Goal: Information Seeking & Learning: Compare options

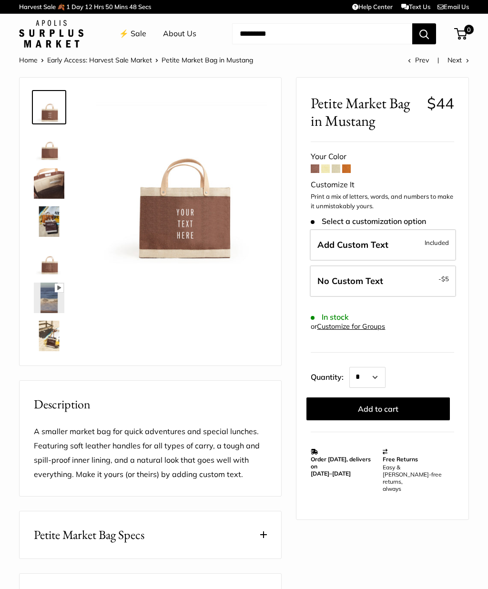
click at [47, 263] on img at bounding box center [49, 259] width 30 height 30
click at [48, 220] on img at bounding box center [49, 221] width 30 height 30
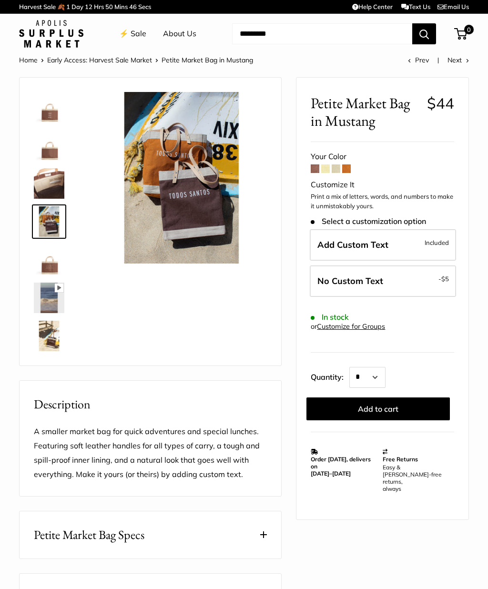
click at [48, 193] on img at bounding box center [49, 183] width 30 height 30
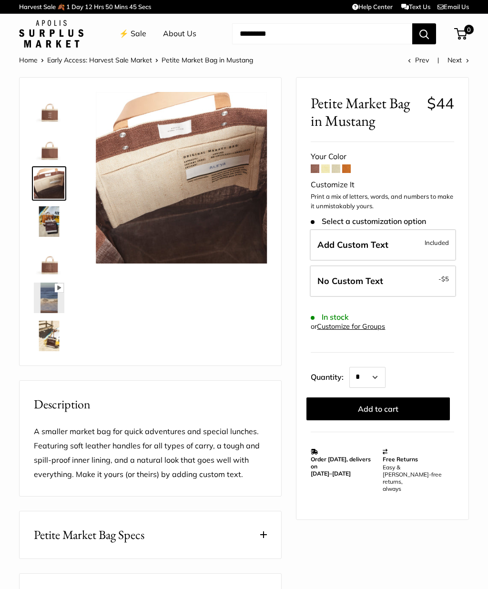
click at [48, 148] on img at bounding box center [49, 145] width 30 height 30
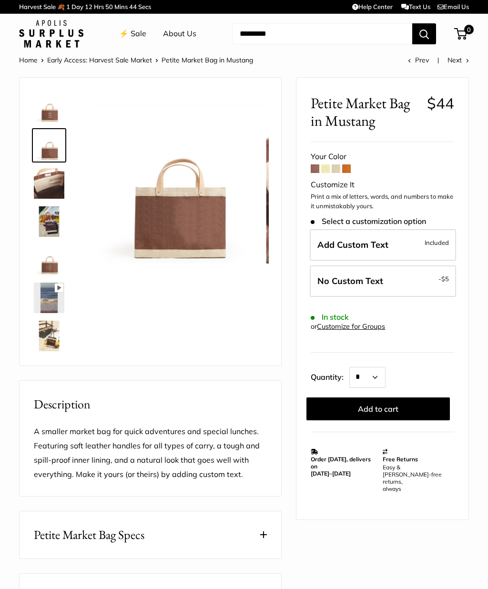
click at [42, 112] on img at bounding box center [49, 107] width 30 height 30
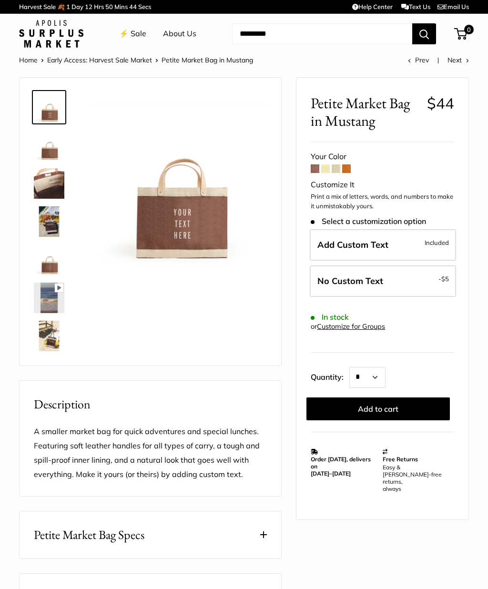
click at [50, 329] on img at bounding box center [49, 336] width 30 height 30
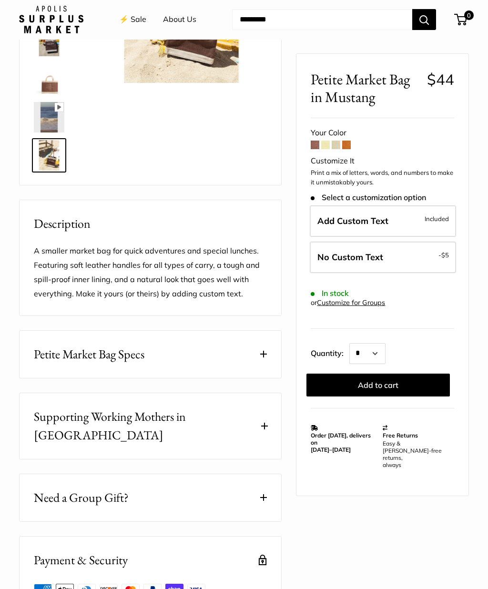
scroll to position [181, 0]
click at [50, 352] on span "Petite Market Bag Specs" at bounding box center [89, 354] width 111 height 19
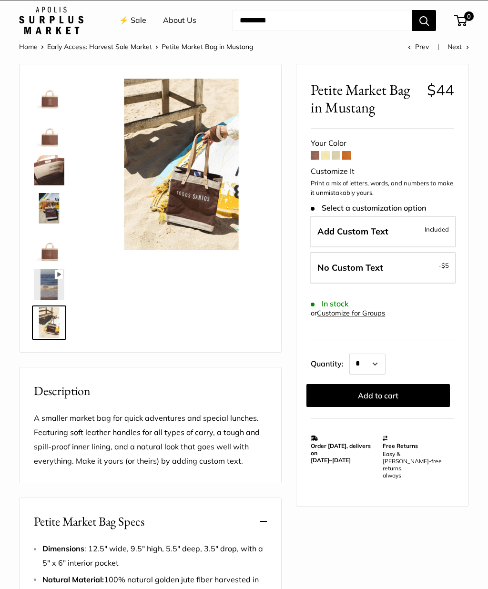
scroll to position [15, 0]
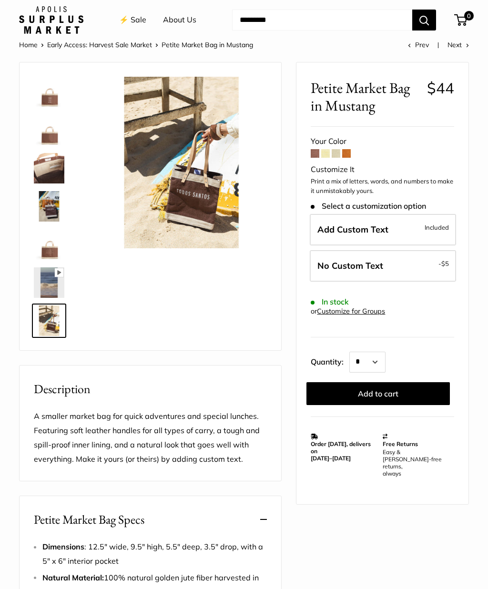
click at [326, 146] on div "Your Color" at bounding box center [382, 141] width 143 height 14
click at [329, 156] on span at bounding box center [325, 153] width 9 height 9
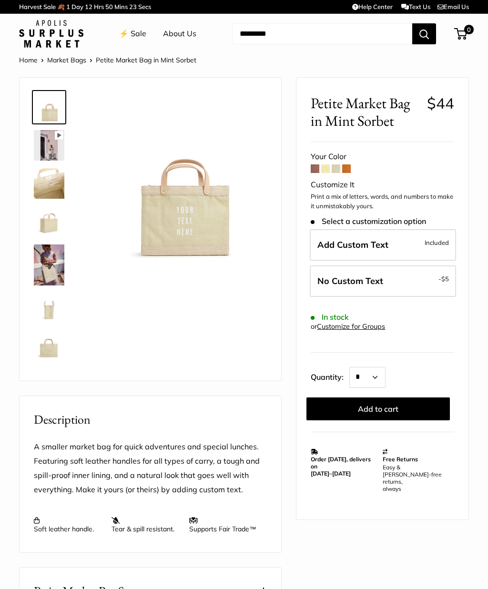
click at [351, 168] on span at bounding box center [346, 168] width 9 height 9
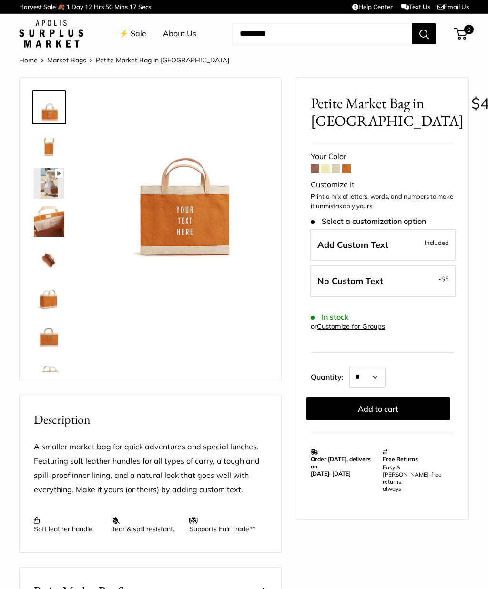
click at [131, 34] on link "⚡️ Sale" at bounding box center [132, 34] width 27 height 14
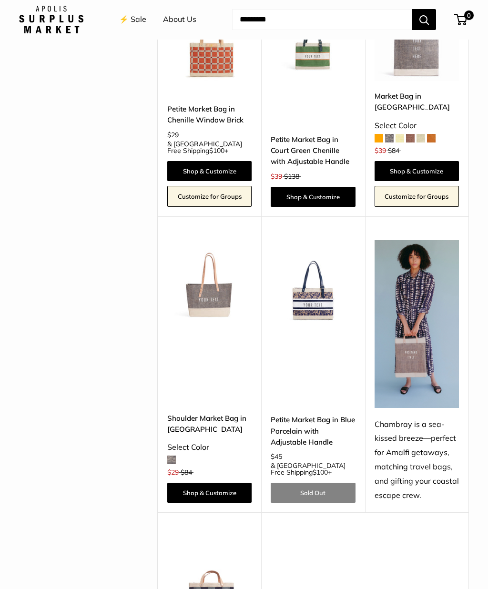
scroll to position [1979, 0]
click at [198, 245] on img at bounding box center [209, 282] width 84 height 84
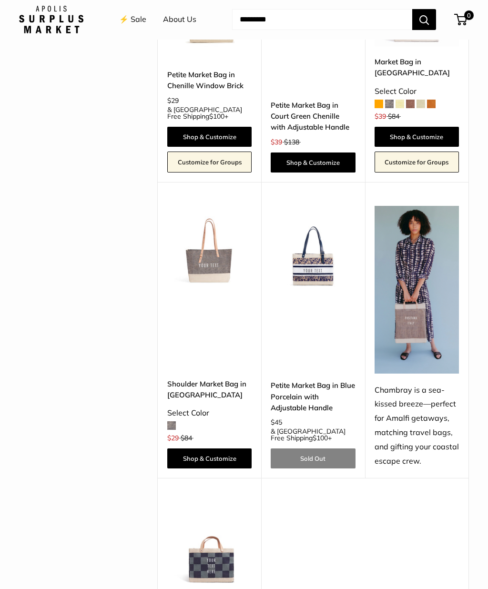
scroll to position [2013, 0]
click at [296, 241] on img at bounding box center [313, 248] width 84 height 84
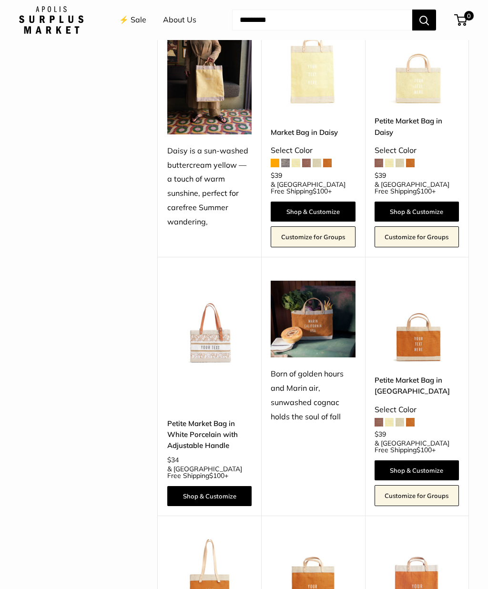
scroll to position [947, 0]
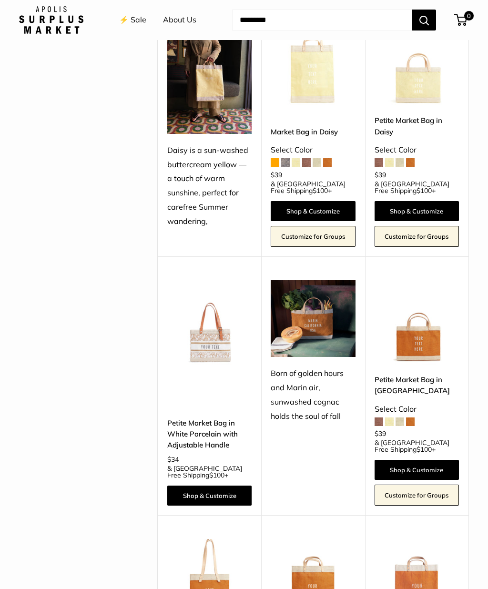
click at [206, 326] on img at bounding box center [209, 322] width 84 height 84
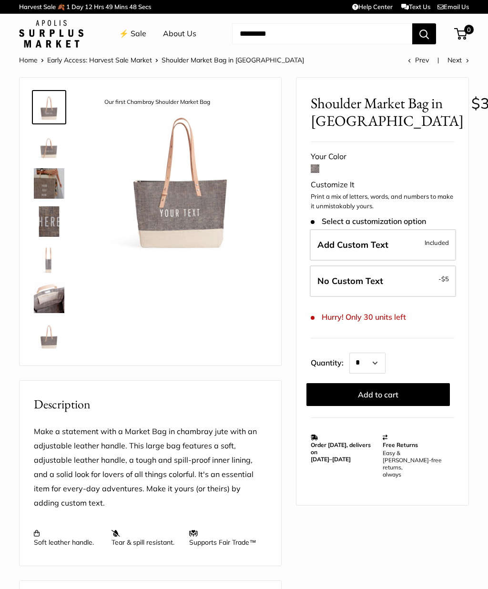
click at [41, 189] on img at bounding box center [49, 183] width 30 height 30
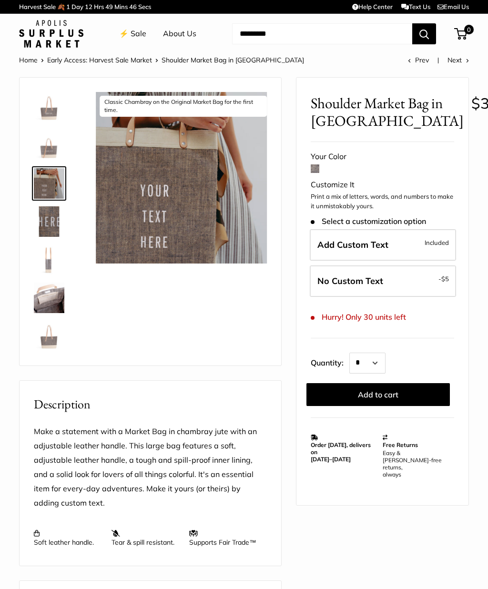
click at [41, 152] on img at bounding box center [49, 145] width 30 height 30
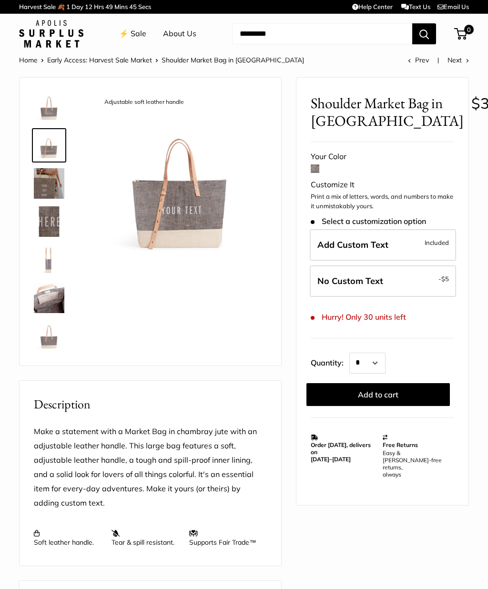
click at [43, 224] on img at bounding box center [49, 221] width 30 height 30
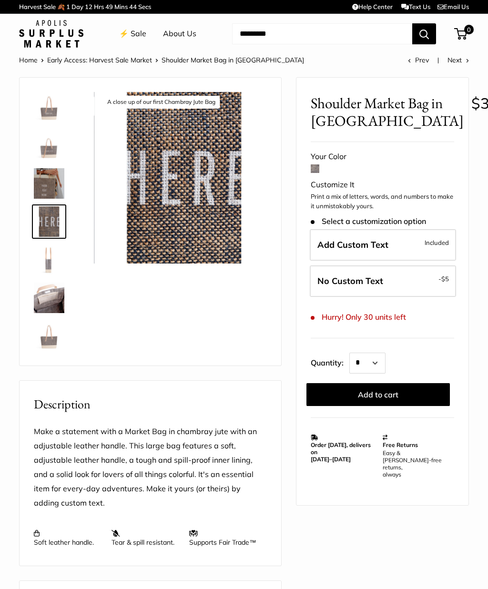
click at [50, 266] on img at bounding box center [49, 259] width 30 height 30
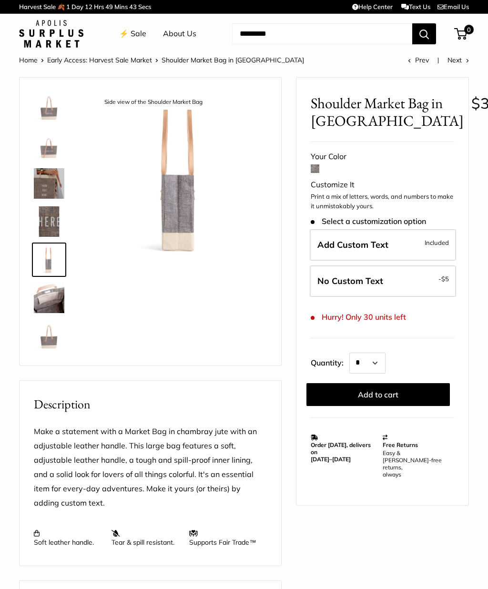
click at [43, 296] on img at bounding box center [49, 297] width 30 height 30
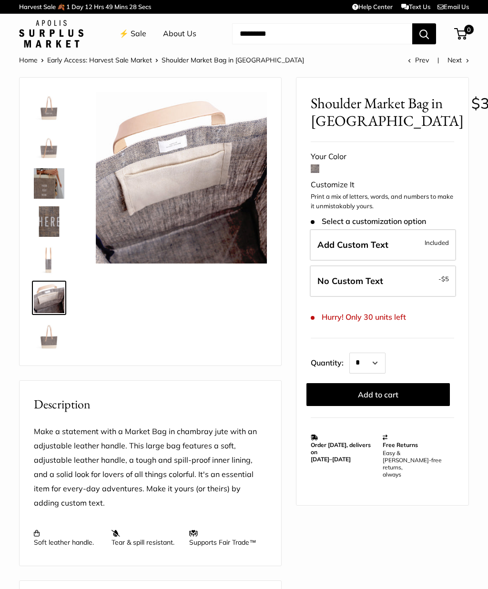
click at [45, 256] on img at bounding box center [49, 259] width 30 height 30
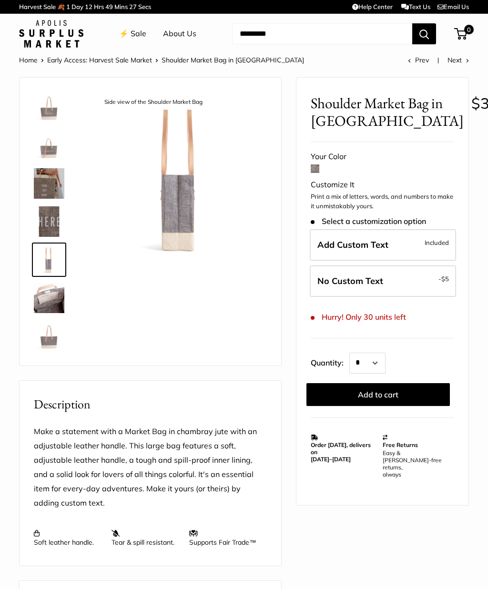
click at [40, 219] on img at bounding box center [49, 221] width 30 height 30
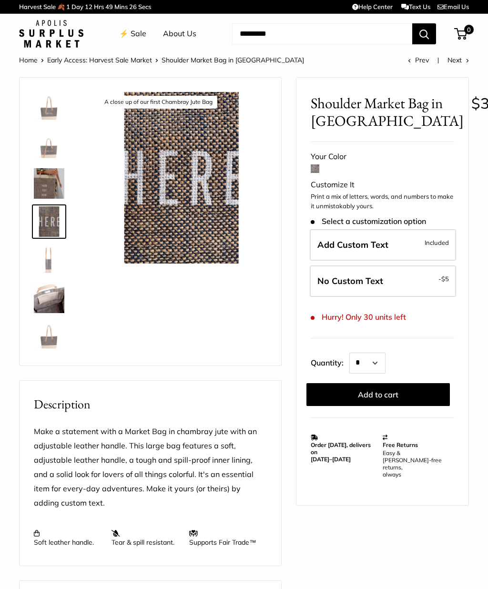
click at [39, 184] on img at bounding box center [49, 183] width 30 height 30
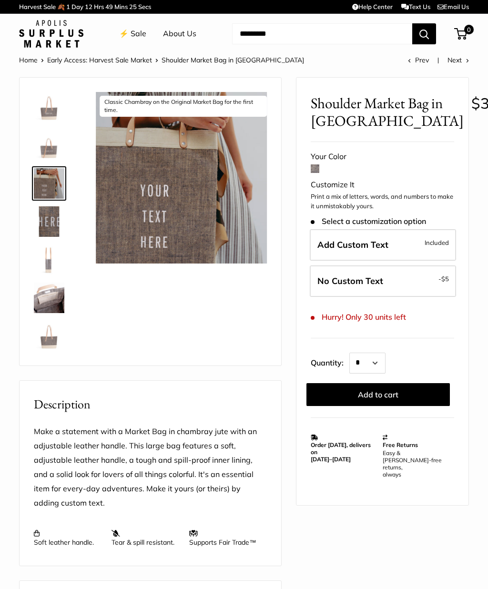
click at [40, 149] on img at bounding box center [49, 145] width 30 height 30
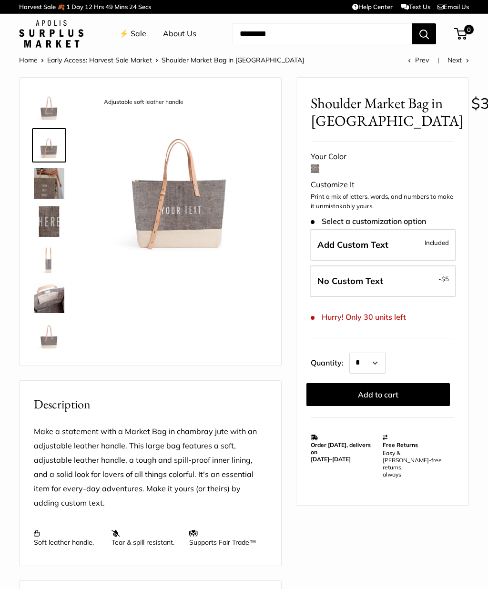
click at [43, 103] on img at bounding box center [49, 107] width 30 height 30
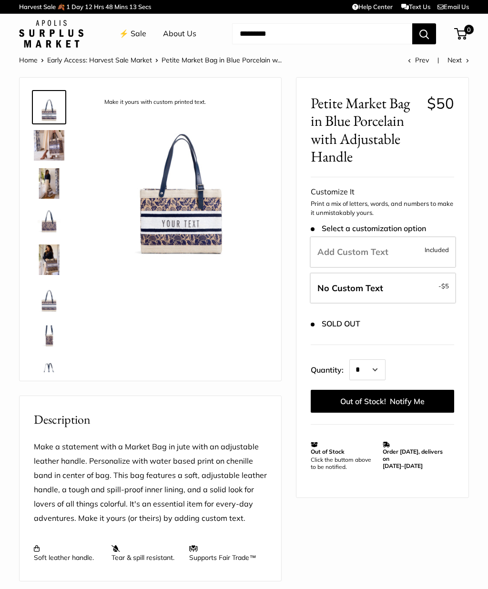
click at [51, 140] on img at bounding box center [49, 145] width 30 height 30
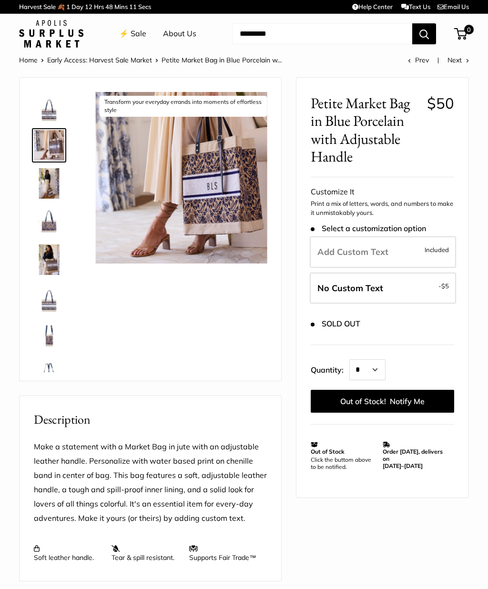
click at [57, 184] on img at bounding box center [49, 183] width 30 height 30
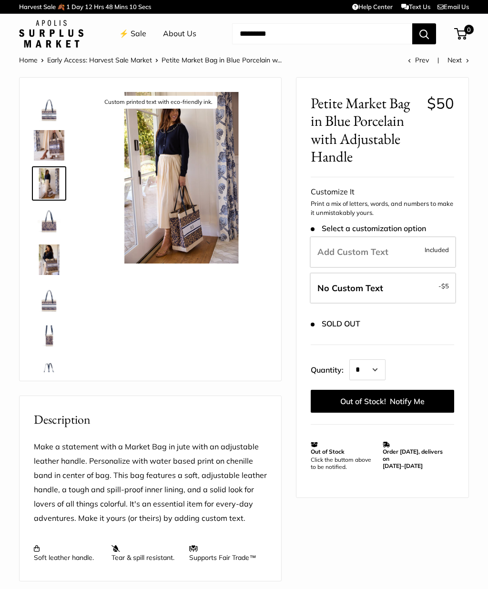
click at [55, 225] on img at bounding box center [49, 221] width 30 height 30
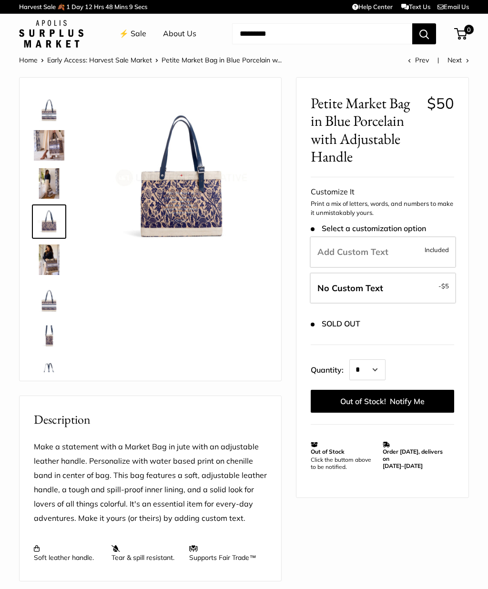
click at [50, 262] on img at bounding box center [49, 259] width 30 height 30
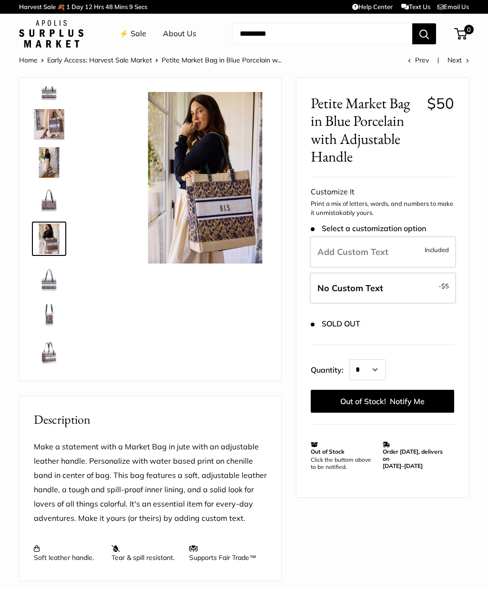
scroll to position [23, 0]
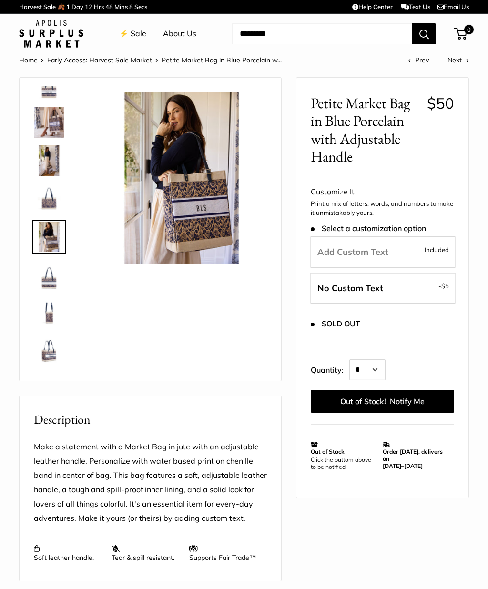
click at [52, 278] on img at bounding box center [49, 275] width 30 height 30
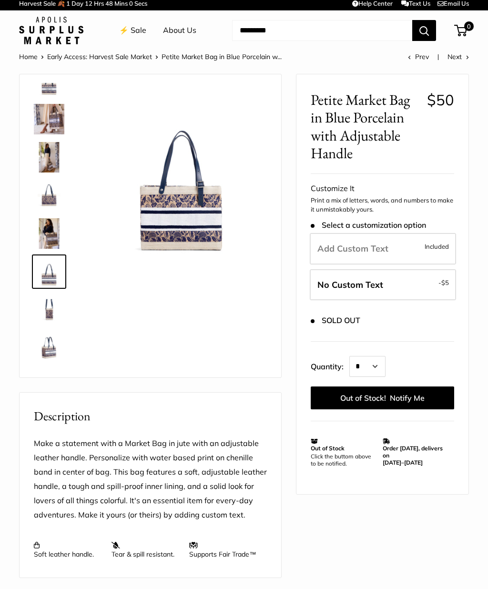
scroll to position [3, 0]
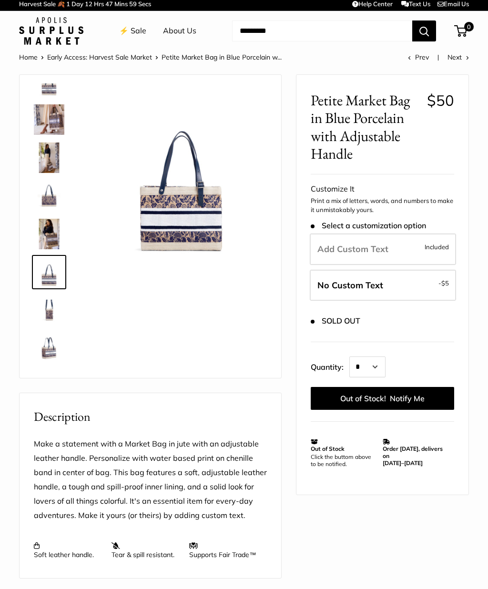
click at [47, 317] on img at bounding box center [49, 310] width 30 height 30
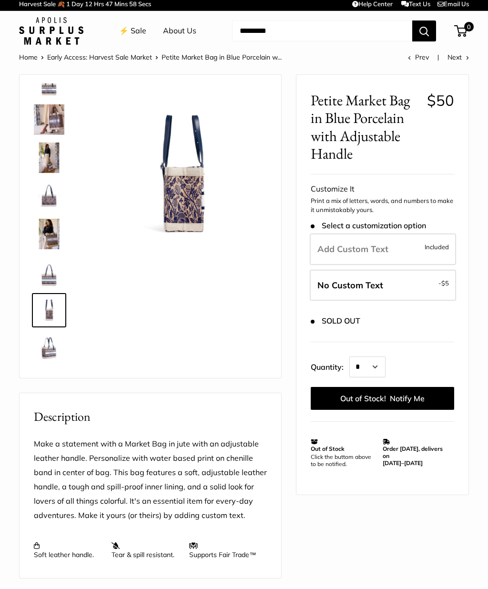
click at [50, 158] on img at bounding box center [49, 157] width 30 height 30
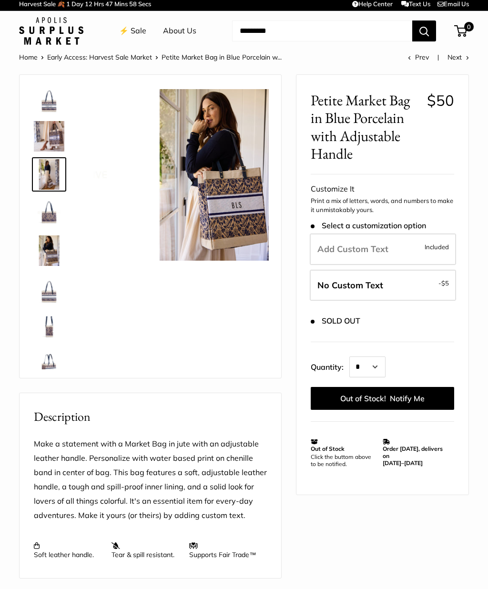
scroll to position [0, 0]
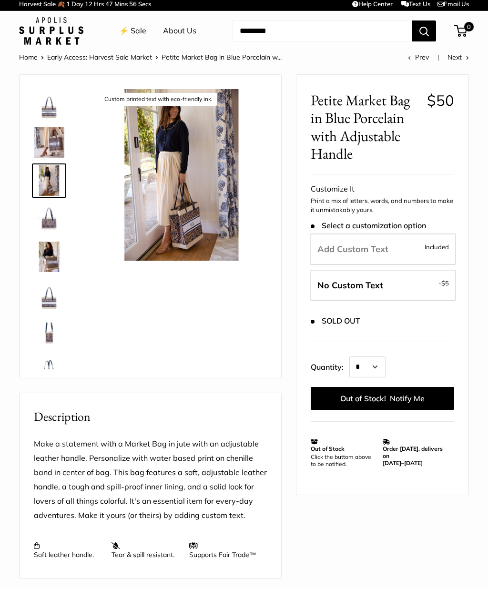
click at [41, 136] on img at bounding box center [49, 142] width 30 height 30
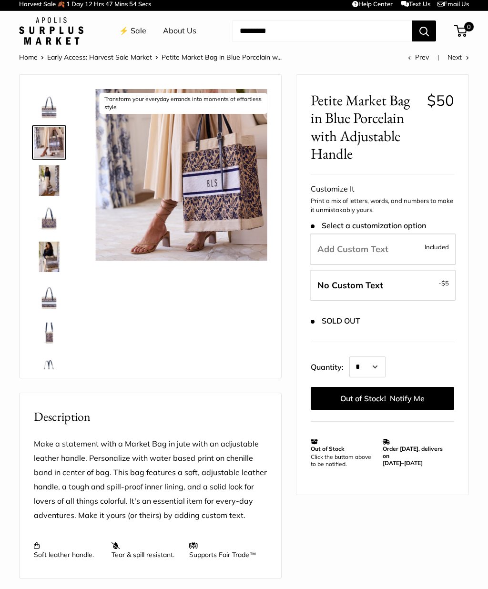
click at [36, 98] on img at bounding box center [49, 104] width 30 height 30
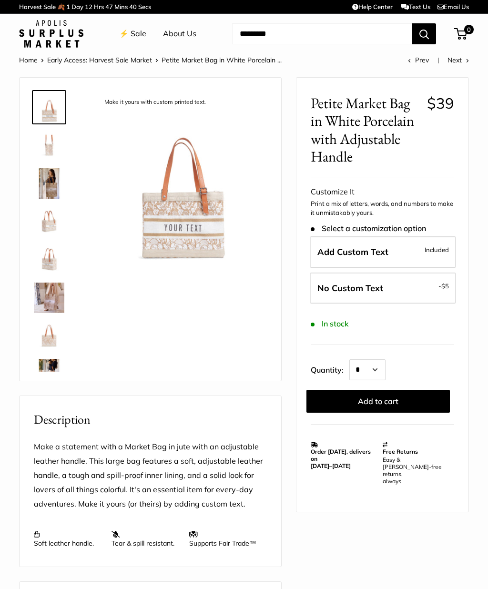
click at [50, 218] on img at bounding box center [49, 221] width 30 height 30
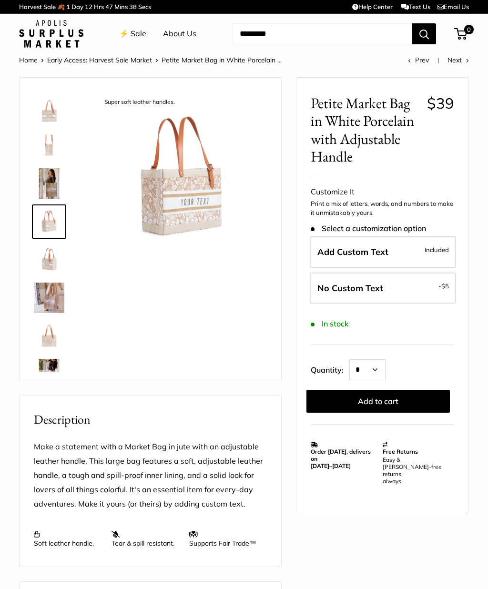
click at [45, 191] on img at bounding box center [49, 183] width 30 height 30
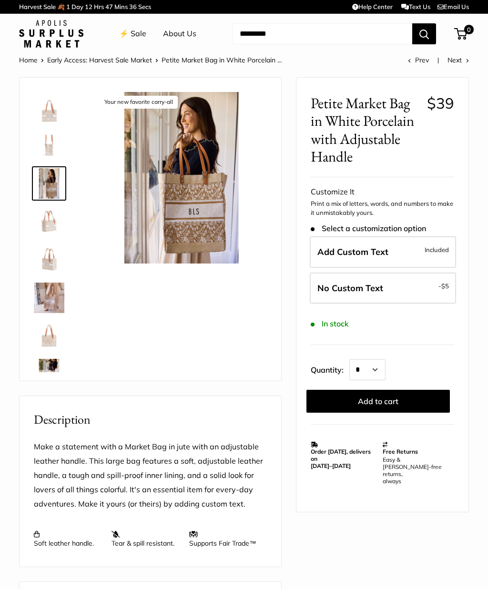
click at [44, 297] on img at bounding box center [49, 297] width 30 height 30
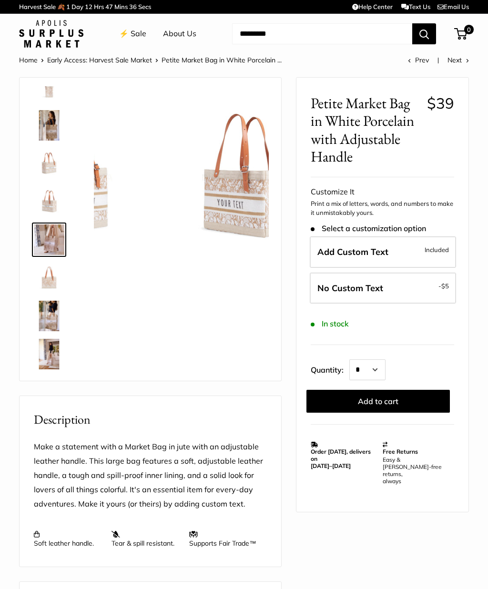
scroll to position [68, 0]
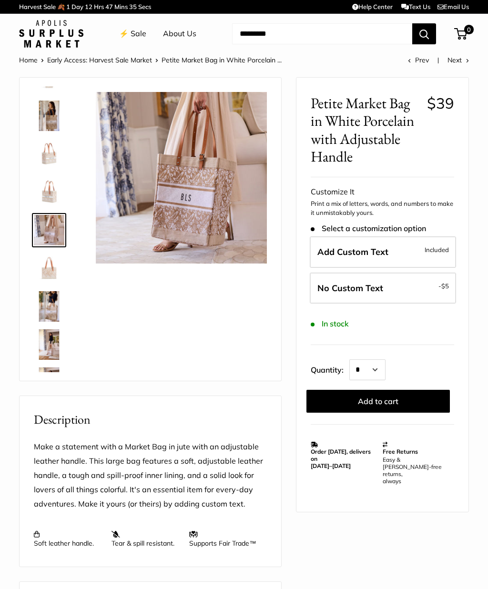
click at [51, 271] on img at bounding box center [49, 268] width 30 height 30
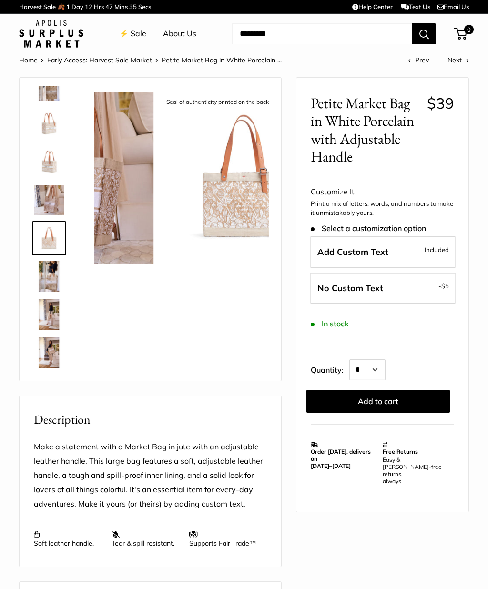
scroll to position [106, 0]
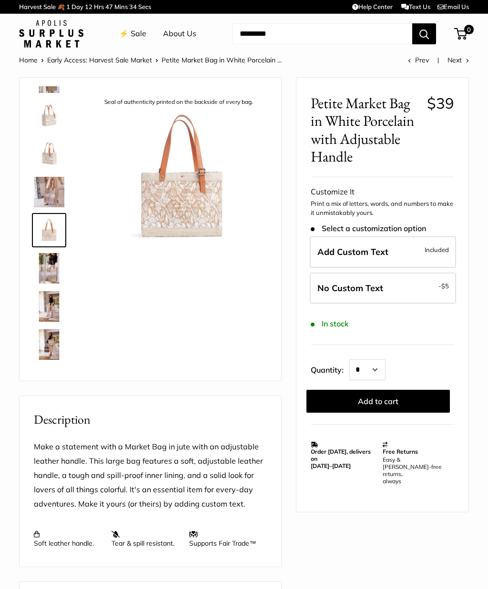
click at [47, 265] on img at bounding box center [49, 268] width 30 height 30
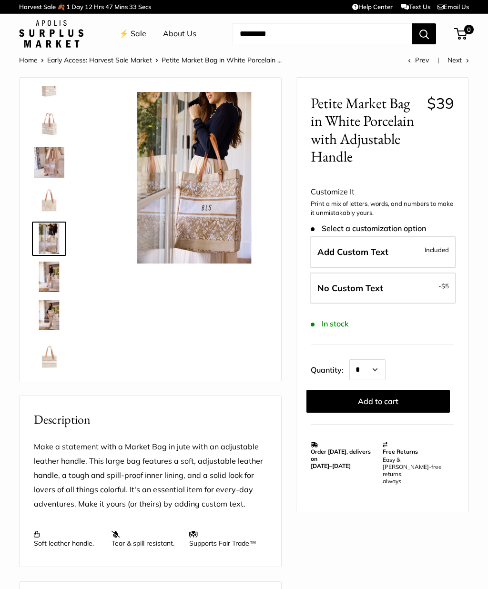
scroll to position [137, 0]
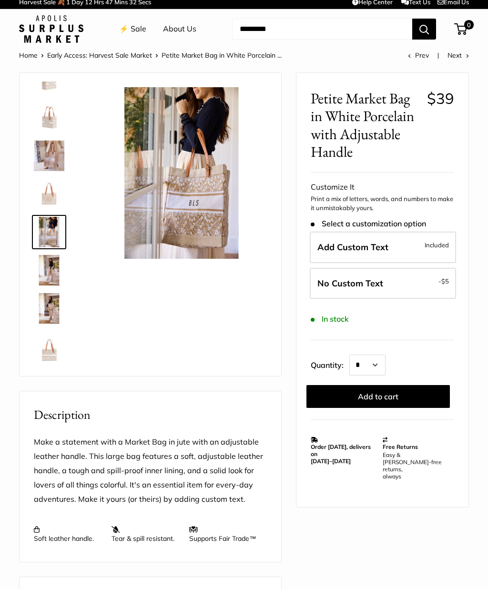
click at [53, 270] on img at bounding box center [49, 270] width 30 height 30
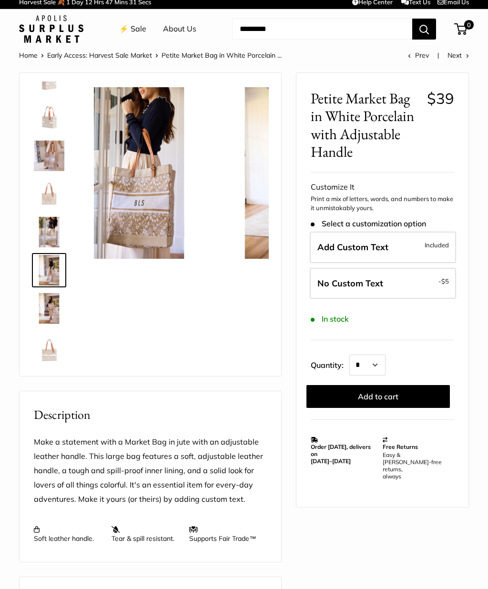
scroll to position [5, 0]
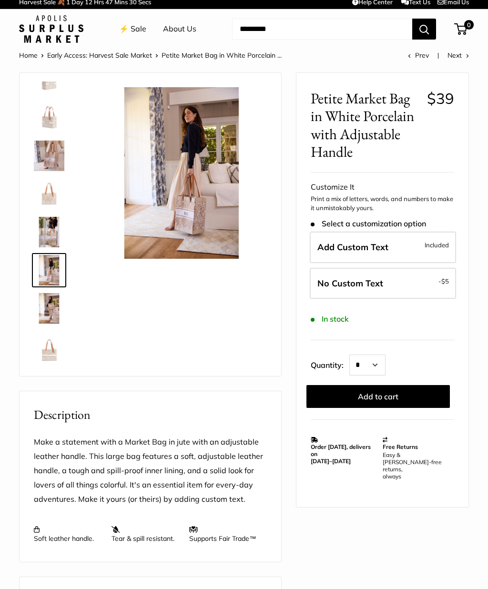
click at [49, 310] on img at bounding box center [49, 308] width 30 height 30
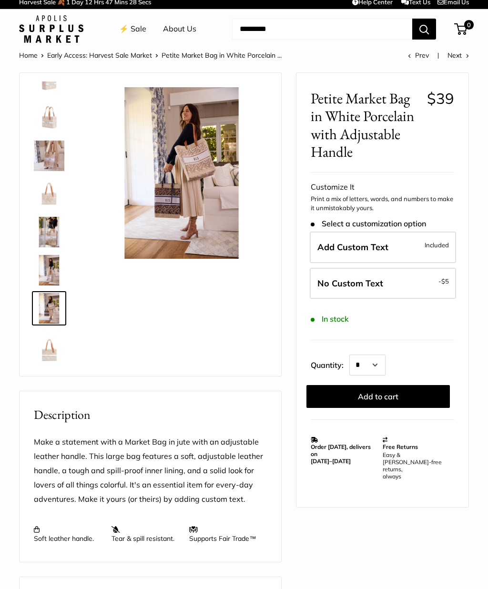
scroll to position [137, 0]
click at [48, 346] on img at bounding box center [49, 346] width 30 height 30
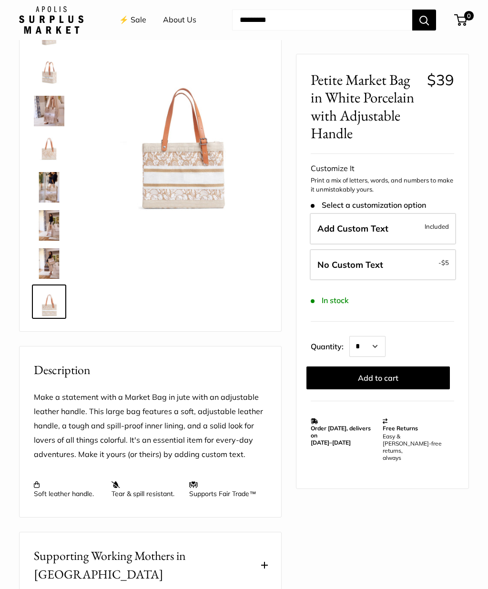
scroll to position [0, 0]
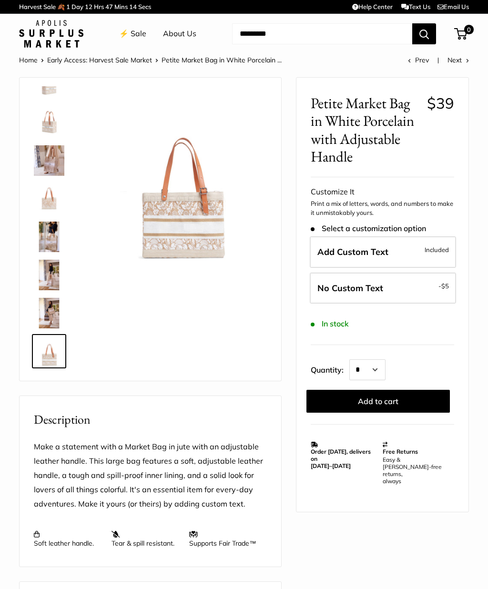
click at [43, 124] on img at bounding box center [49, 122] width 30 height 30
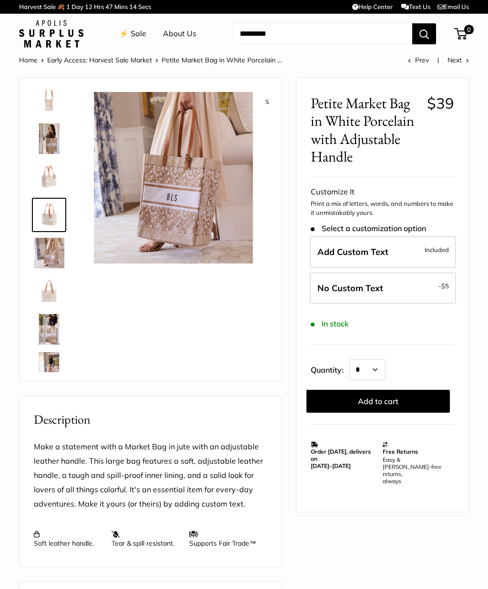
scroll to position [30, 0]
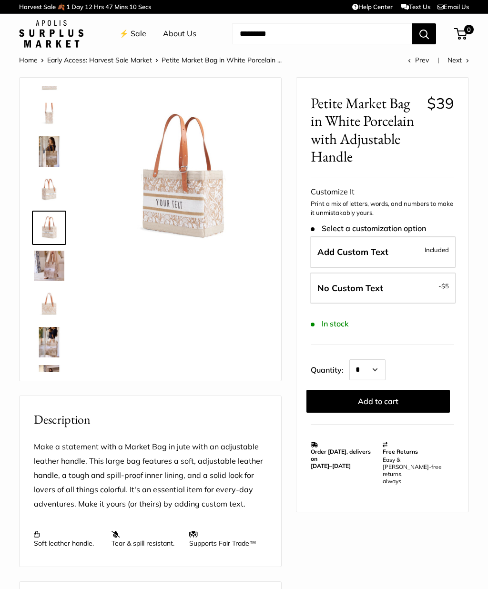
click at [49, 297] on img at bounding box center [49, 304] width 30 height 30
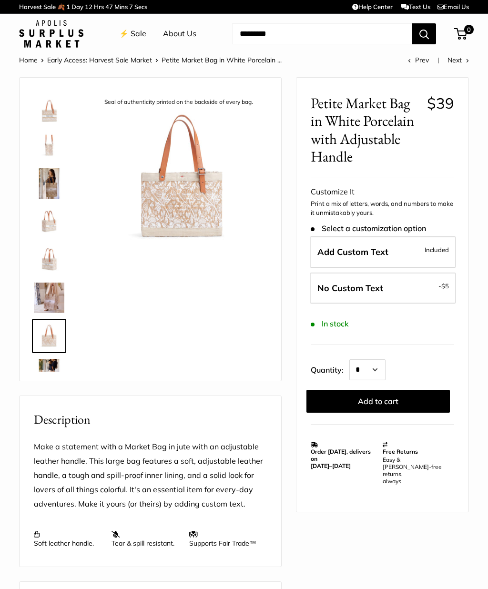
scroll to position [0, 0]
click at [45, 185] on img at bounding box center [49, 183] width 30 height 30
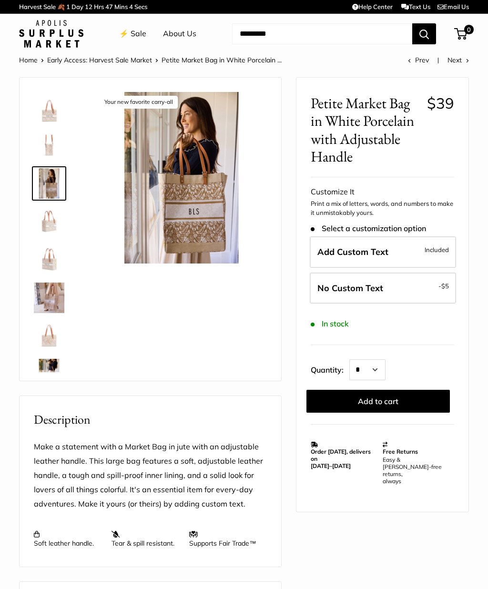
click at [46, 111] on img at bounding box center [49, 107] width 30 height 30
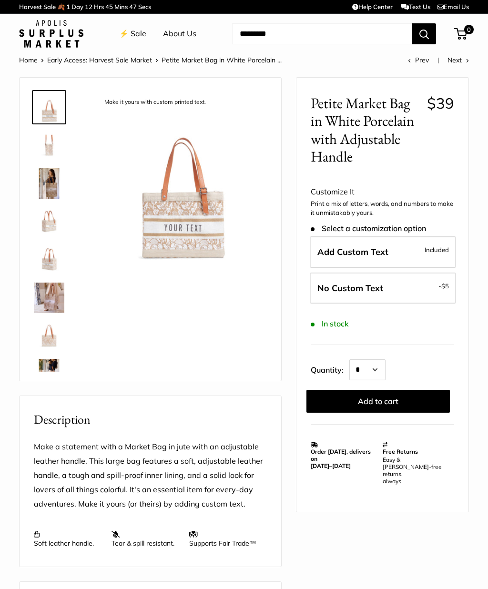
click at [48, 225] on img at bounding box center [49, 221] width 30 height 30
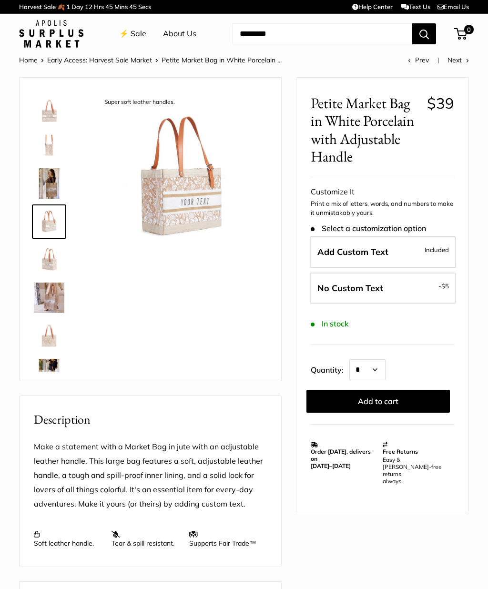
click at [52, 267] on img at bounding box center [49, 259] width 30 height 30
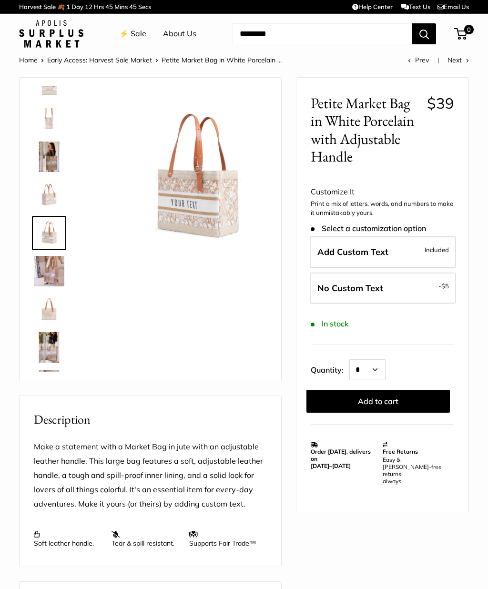
scroll to position [30, 0]
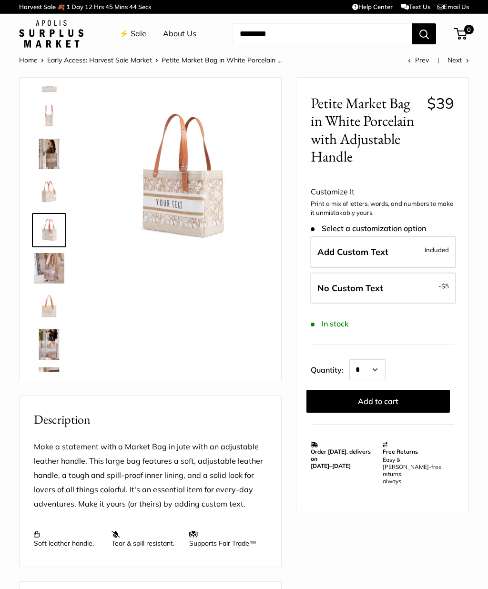
click at [170, 192] on img at bounding box center [181, 177] width 171 height 171
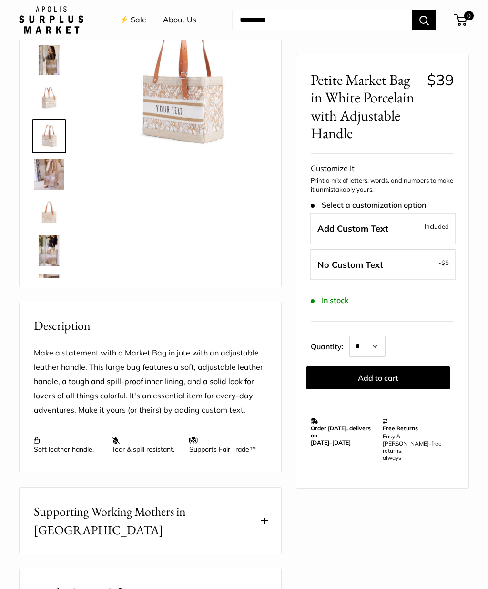
click at [46, 253] on img at bounding box center [49, 250] width 30 height 30
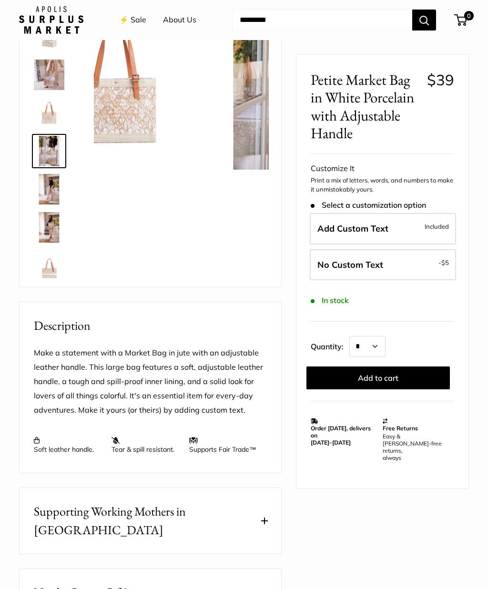
scroll to position [137, 0]
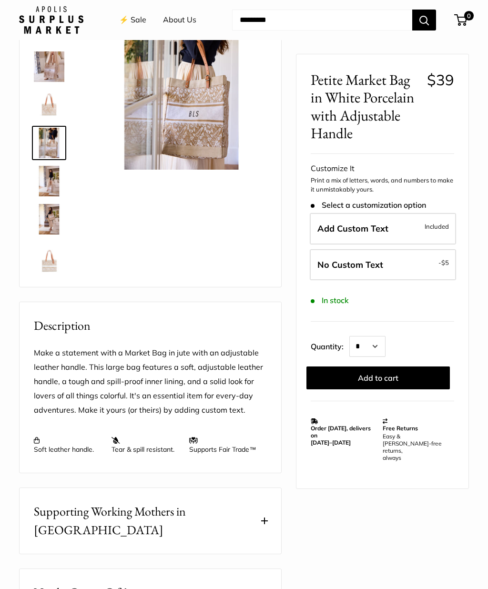
click at [49, 269] on img at bounding box center [49, 257] width 30 height 30
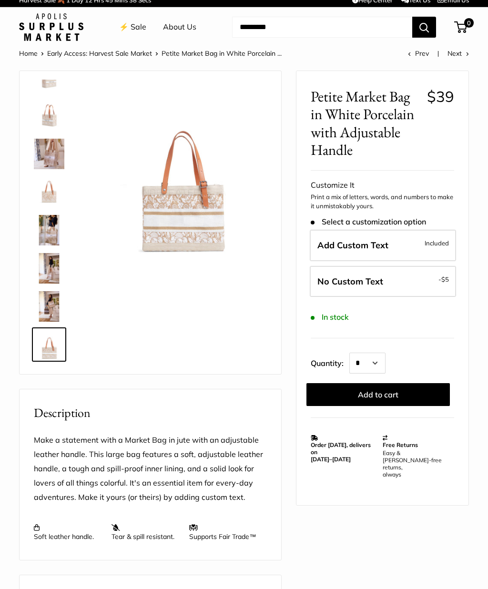
scroll to position [0, 0]
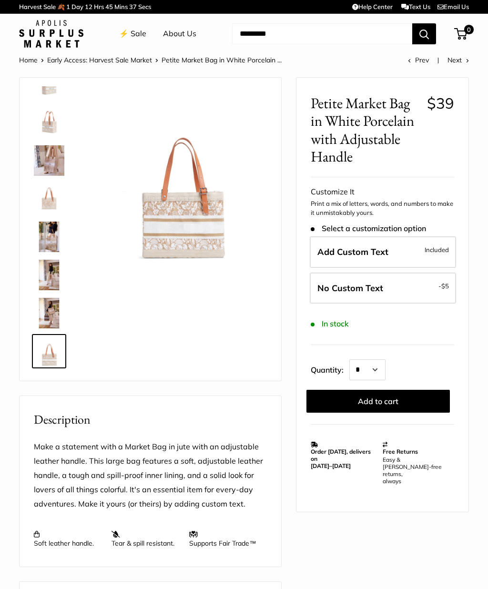
click at [47, 96] on img at bounding box center [49, 84] width 30 height 30
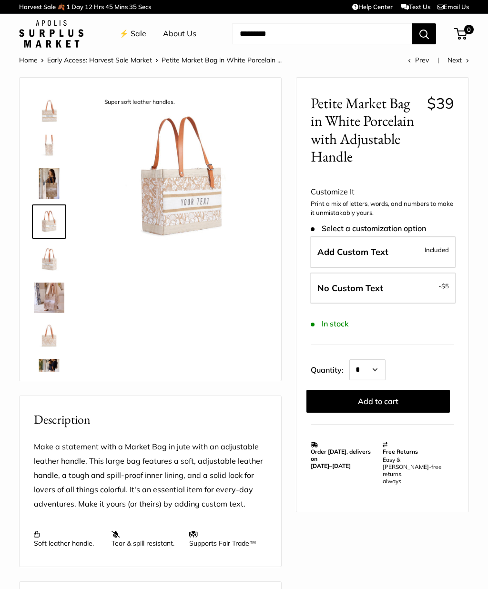
click at [48, 114] on img at bounding box center [49, 107] width 30 height 30
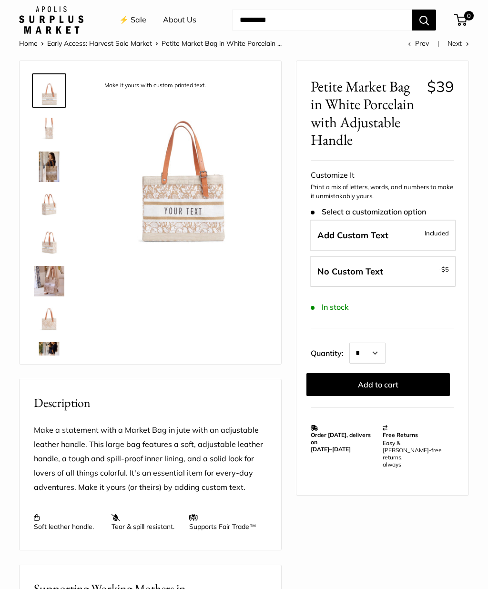
click at [47, 165] on img at bounding box center [49, 166] width 30 height 30
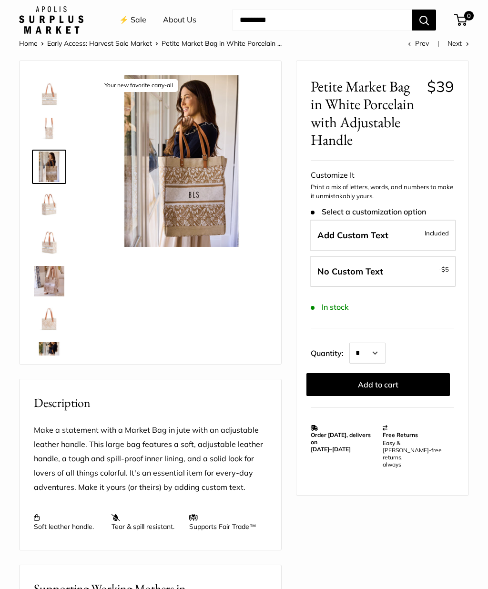
click at [51, 281] on img at bounding box center [49, 281] width 30 height 30
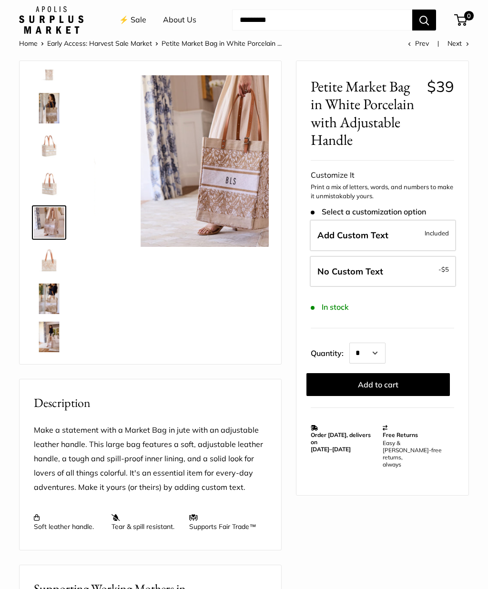
scroll to position [68, 0]
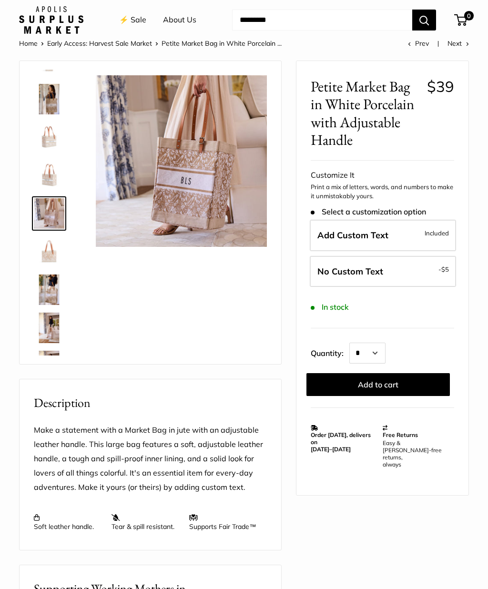
click at [50, 288] on img at bounding box center [49, 289] width 30 height 30
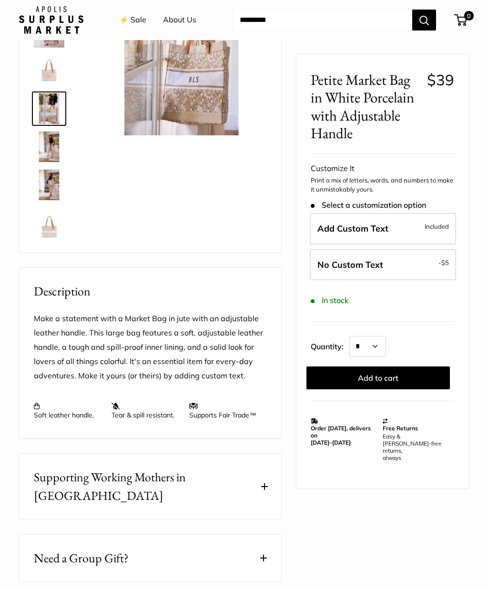
scroll to position [0, 0]
